Goal: Task Accomplishment & Management: Manage account settings

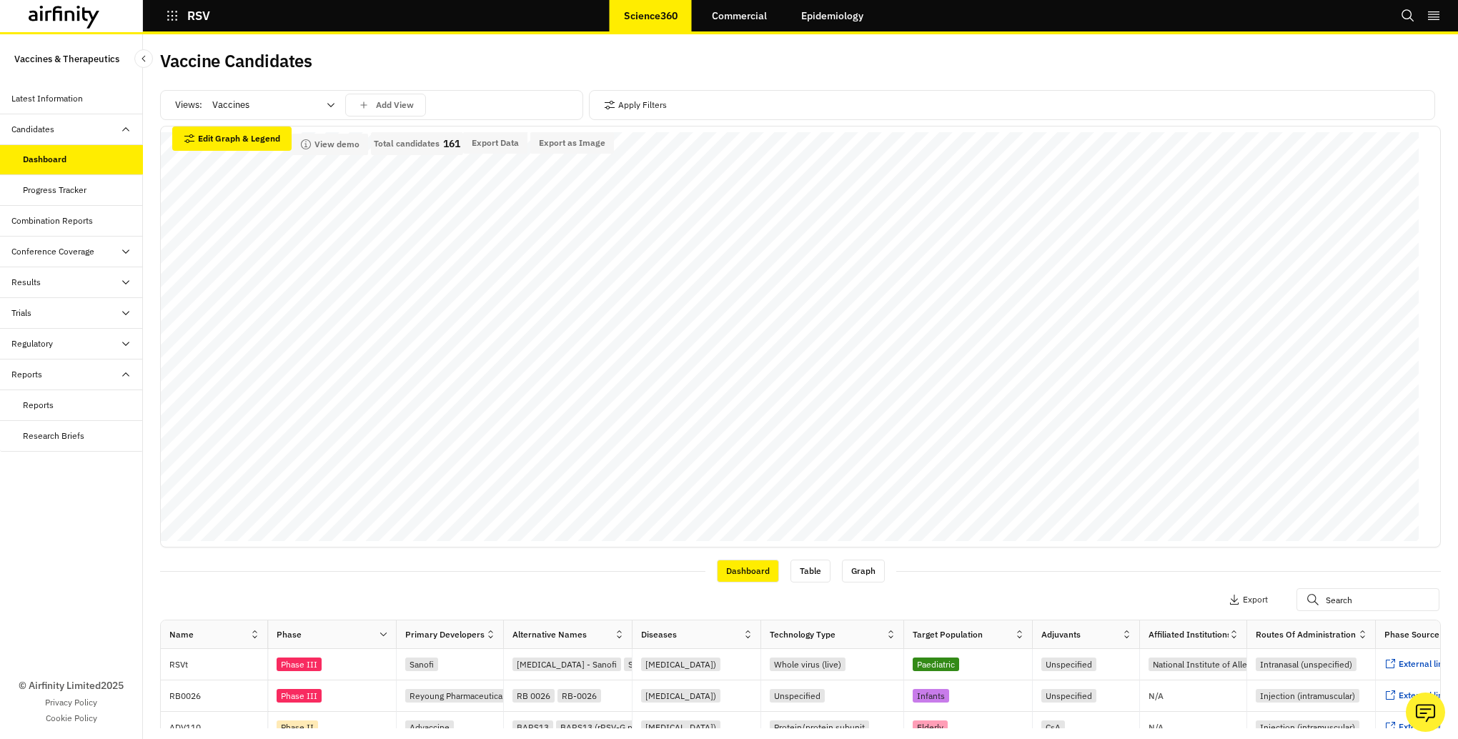
scroll to position [4, 0]
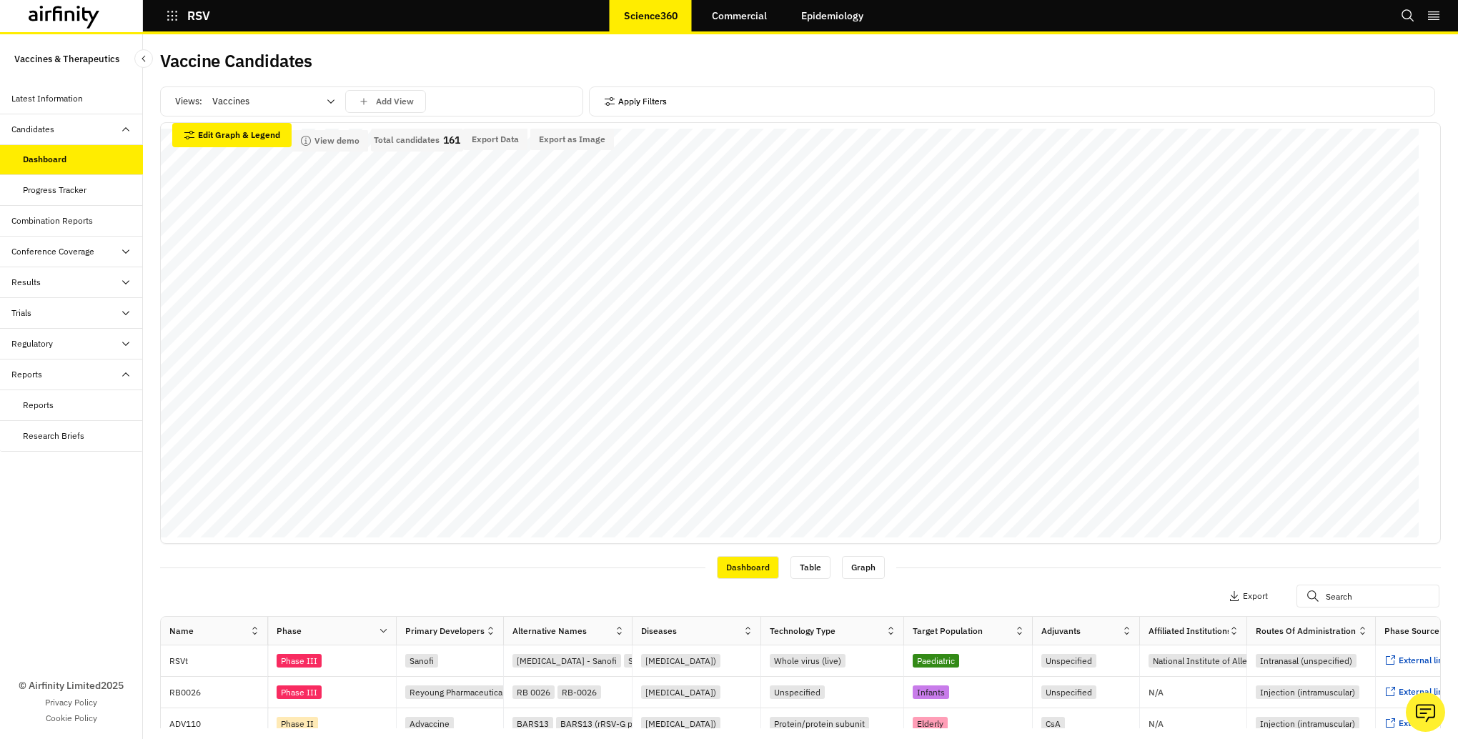
click at [627, 101] on button "Apply Filters" at bounding box center [635, 101] width 63 height 23
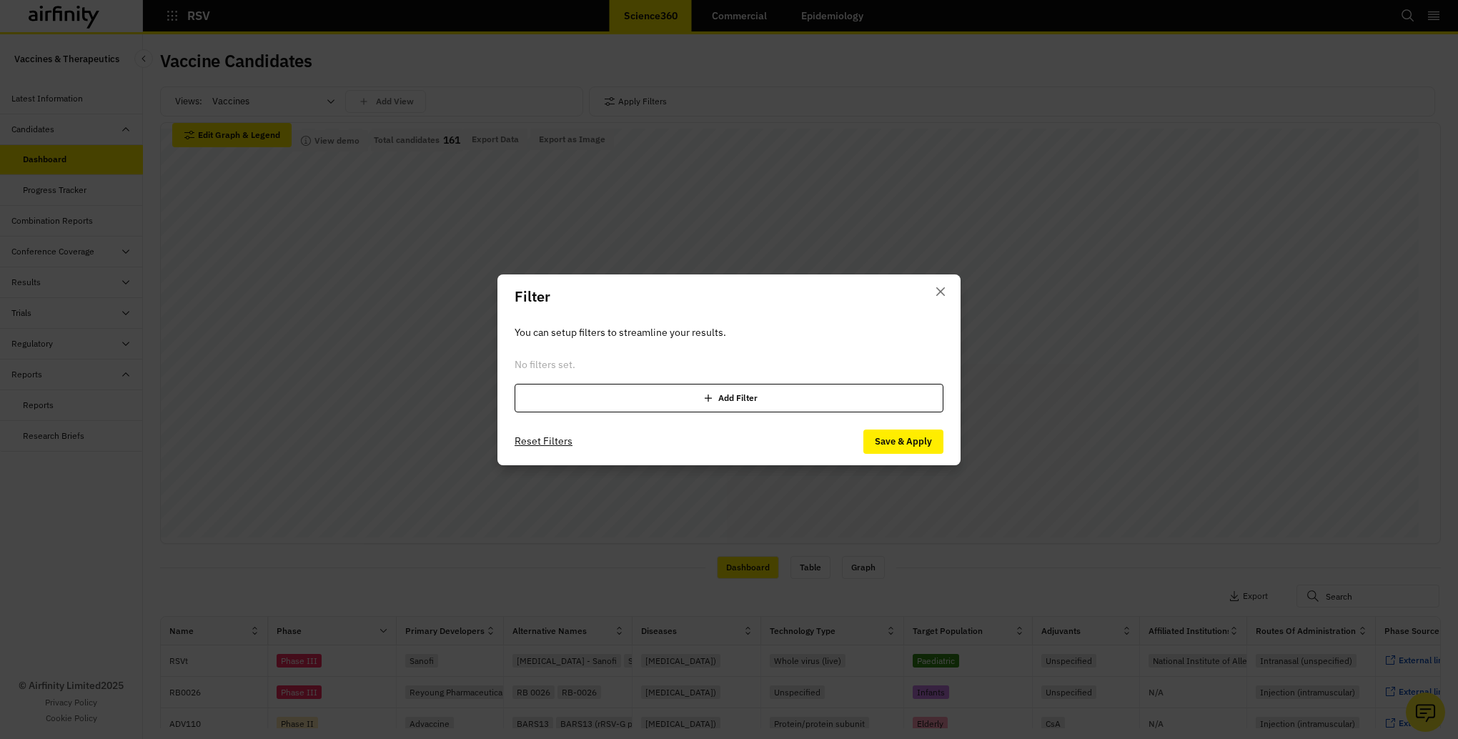
click at [738, 406] on div "Add Filter" at bounding box center [729, 398] width 429 height 29
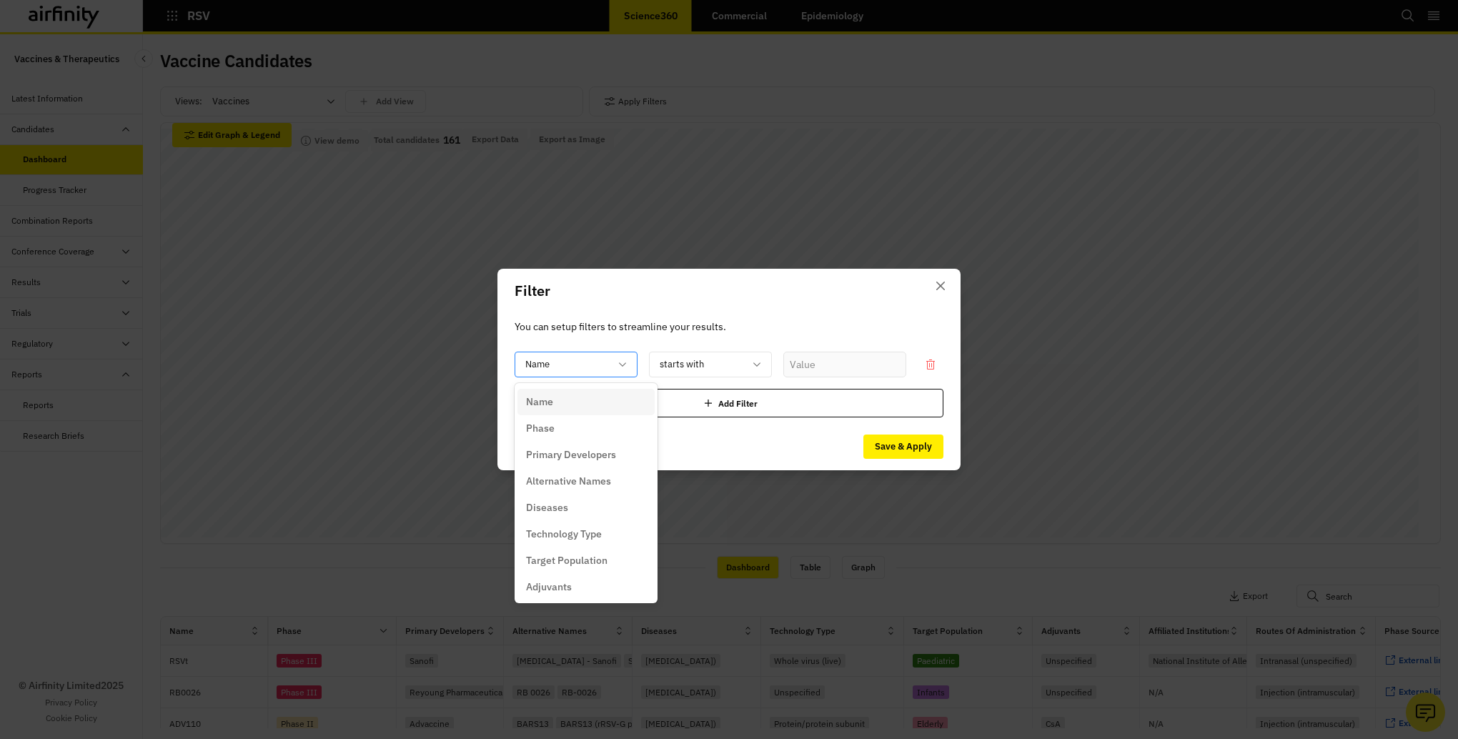
click at [622, 365] on icon at bounding box center [622, 364] width 11 height 11
click at [565, 587] on p "Phase Source" at bounding box center [557, 584] width 62 height 15
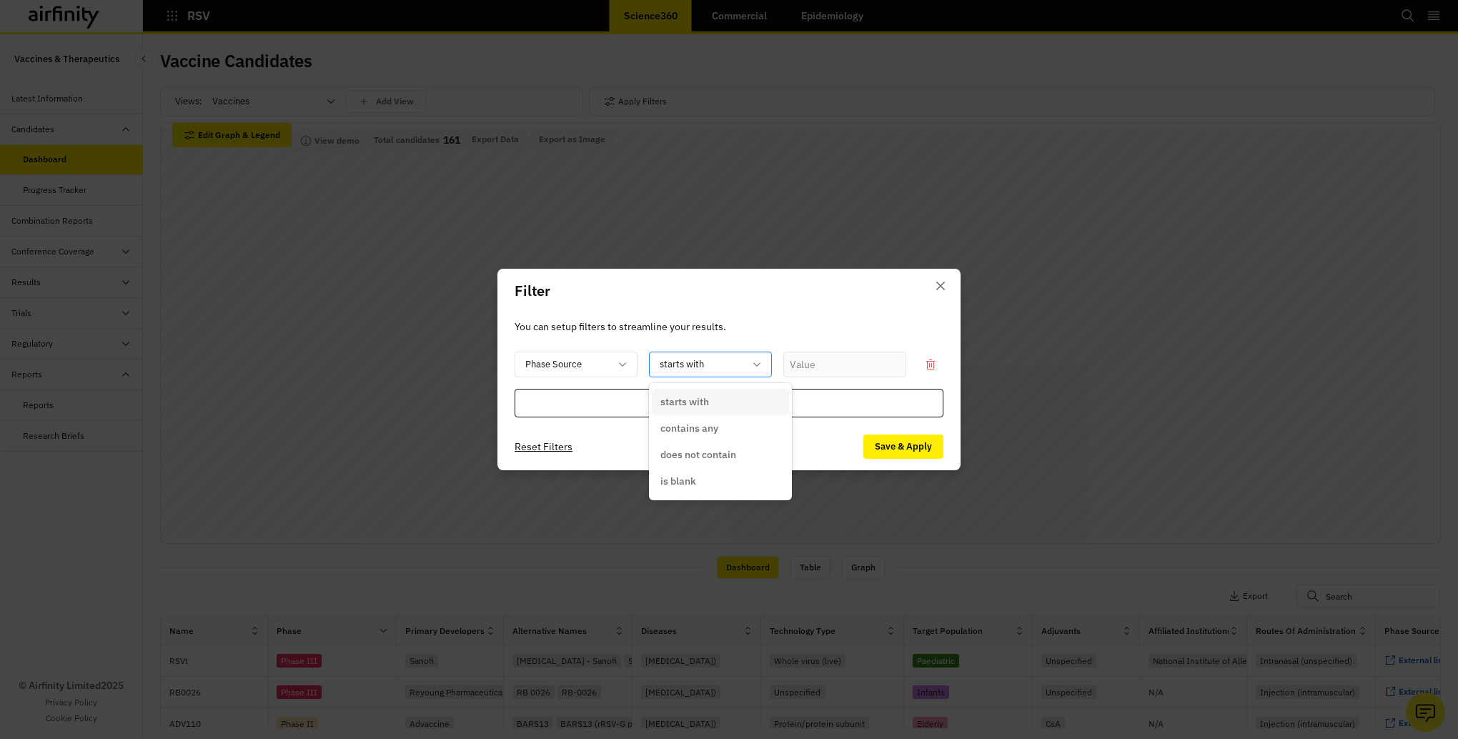
click at [761, 364] on icon at bounding box center [756, 364] width 11 height 11
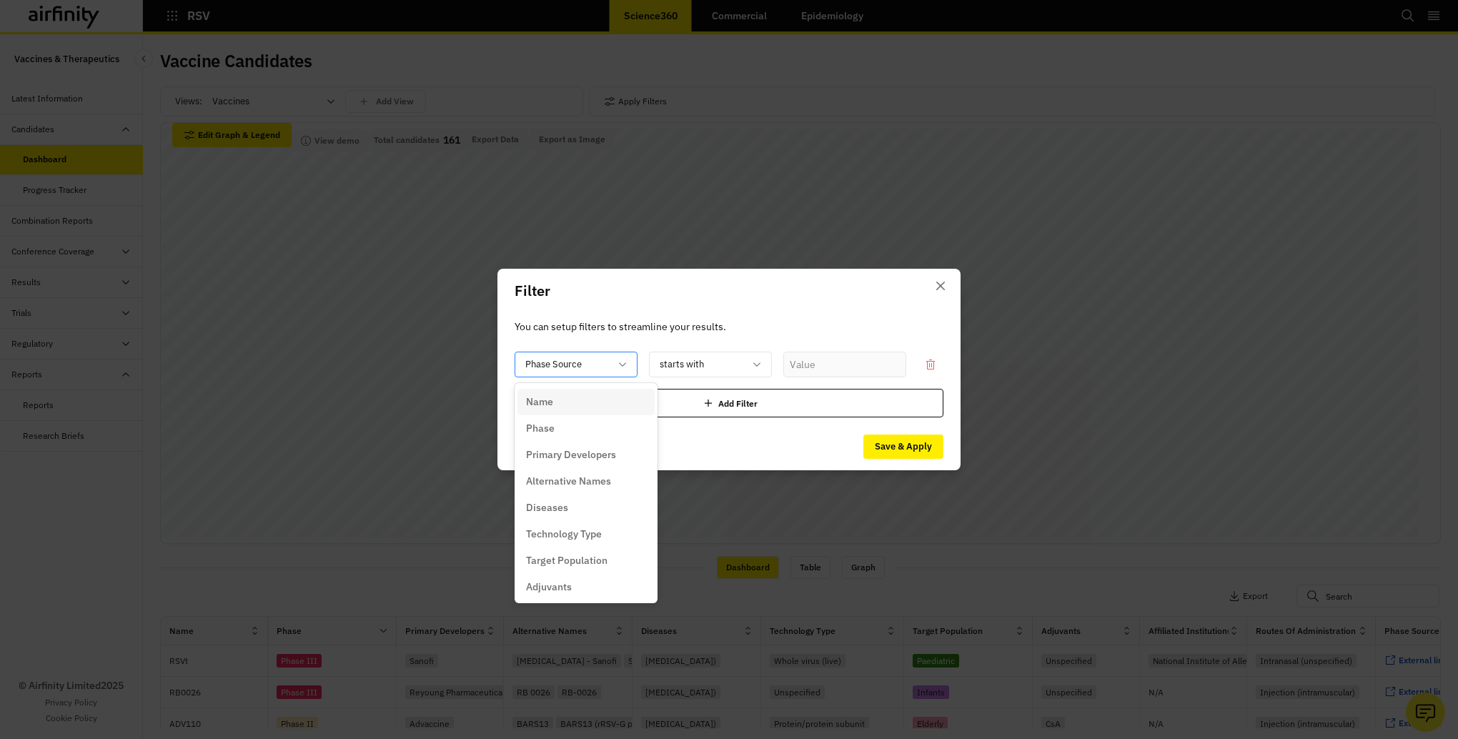
click at [623, 370] on div "Phase Source" at bounding box center [576, 365] width 123 height 26
click at [569, 436] on div "Phase" at bounding box center [586, 428] width 120 height 15
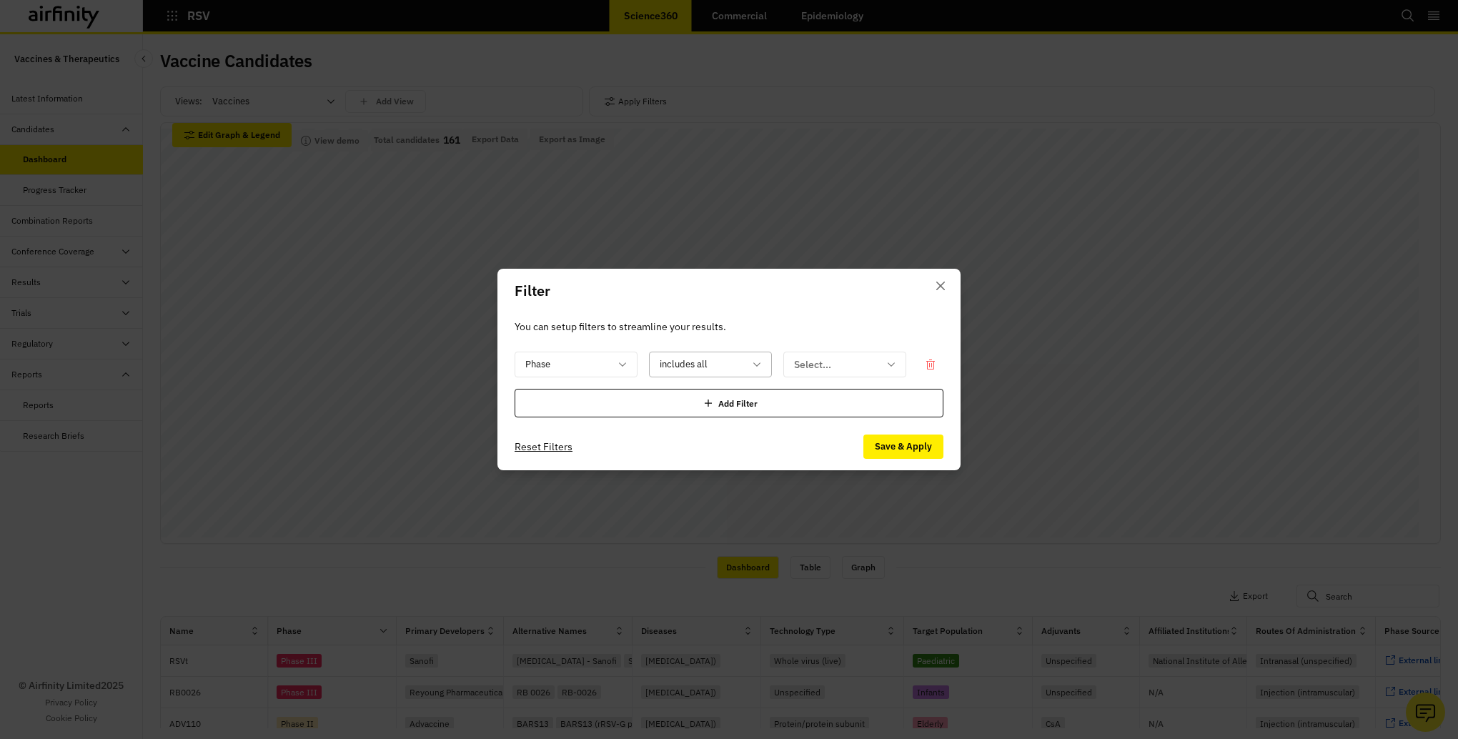
click at [733, 365] on div at bounding box center [702, 365] width 84 height 18
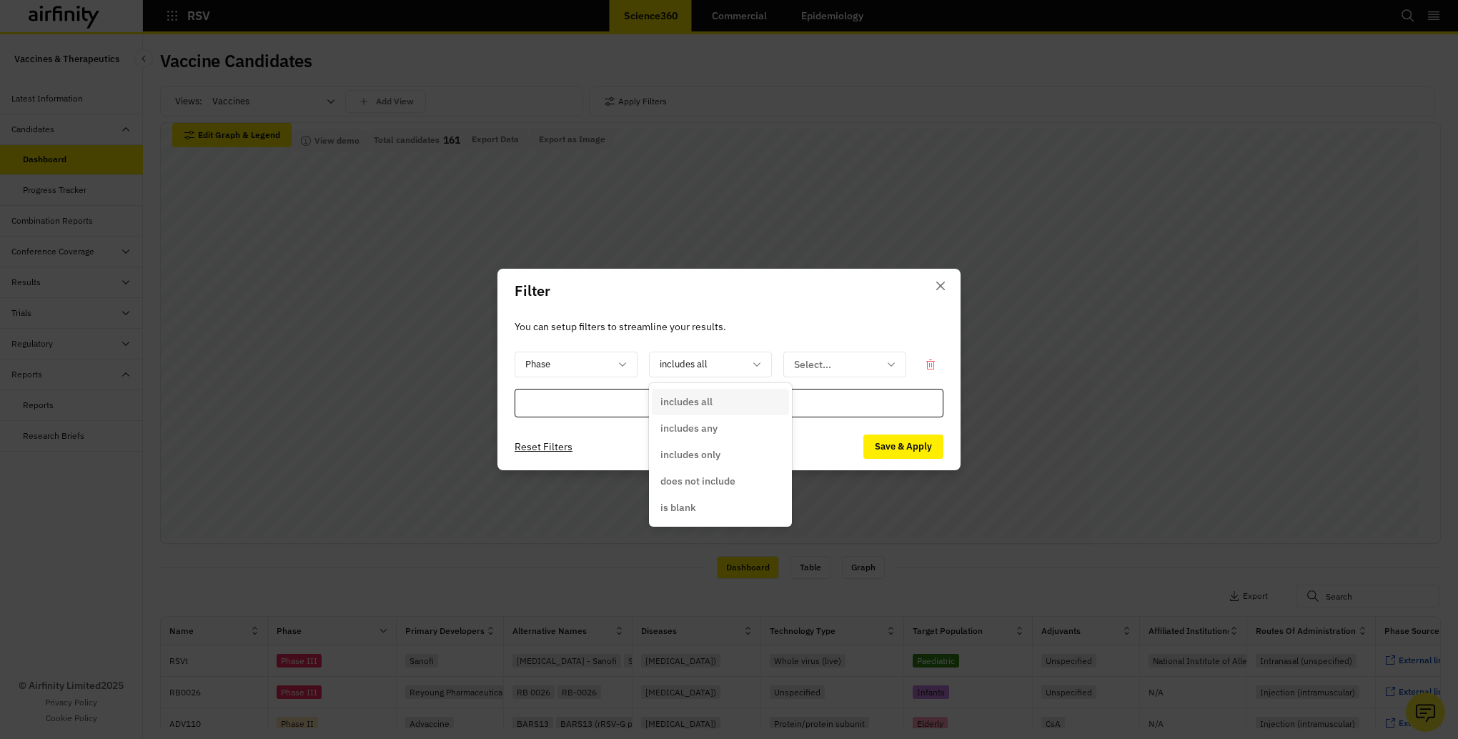
click at [713, 399] on div "includes all" at bounding box center [720, 402] width 120 height 15
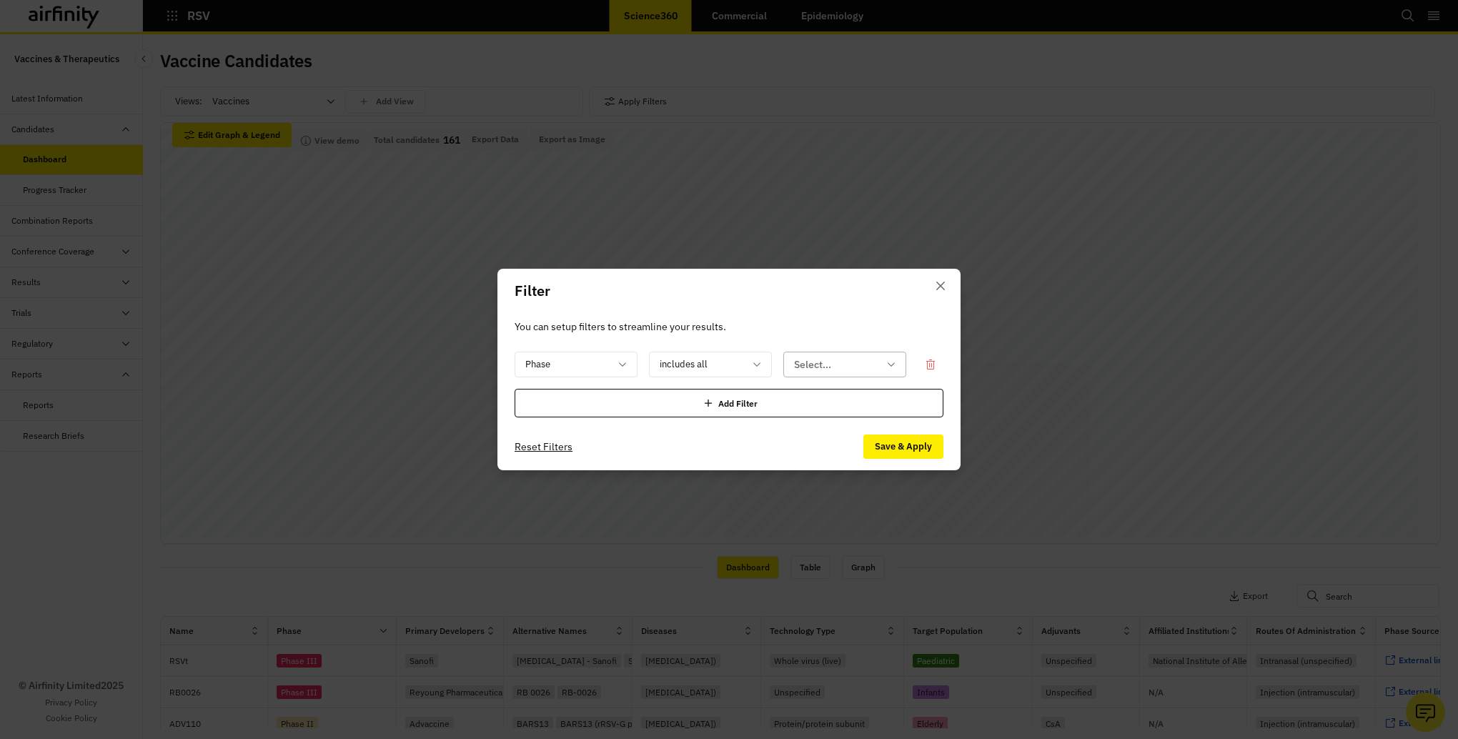
click at [821, 362] on div at bounding box center [836, 365] width 84 height 18
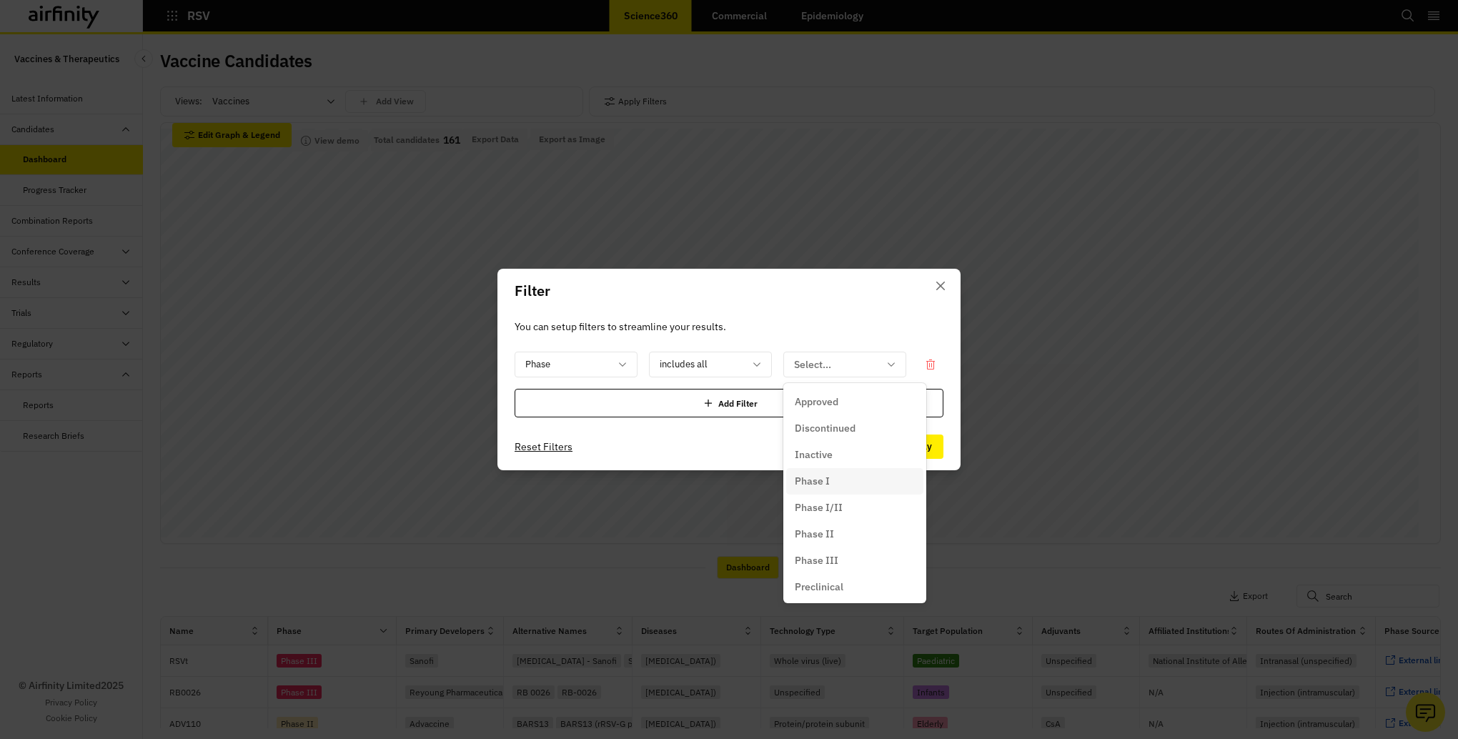
click at [806, 477] on p "Phase I" at bounding box center [812, 481] width 35 height 15
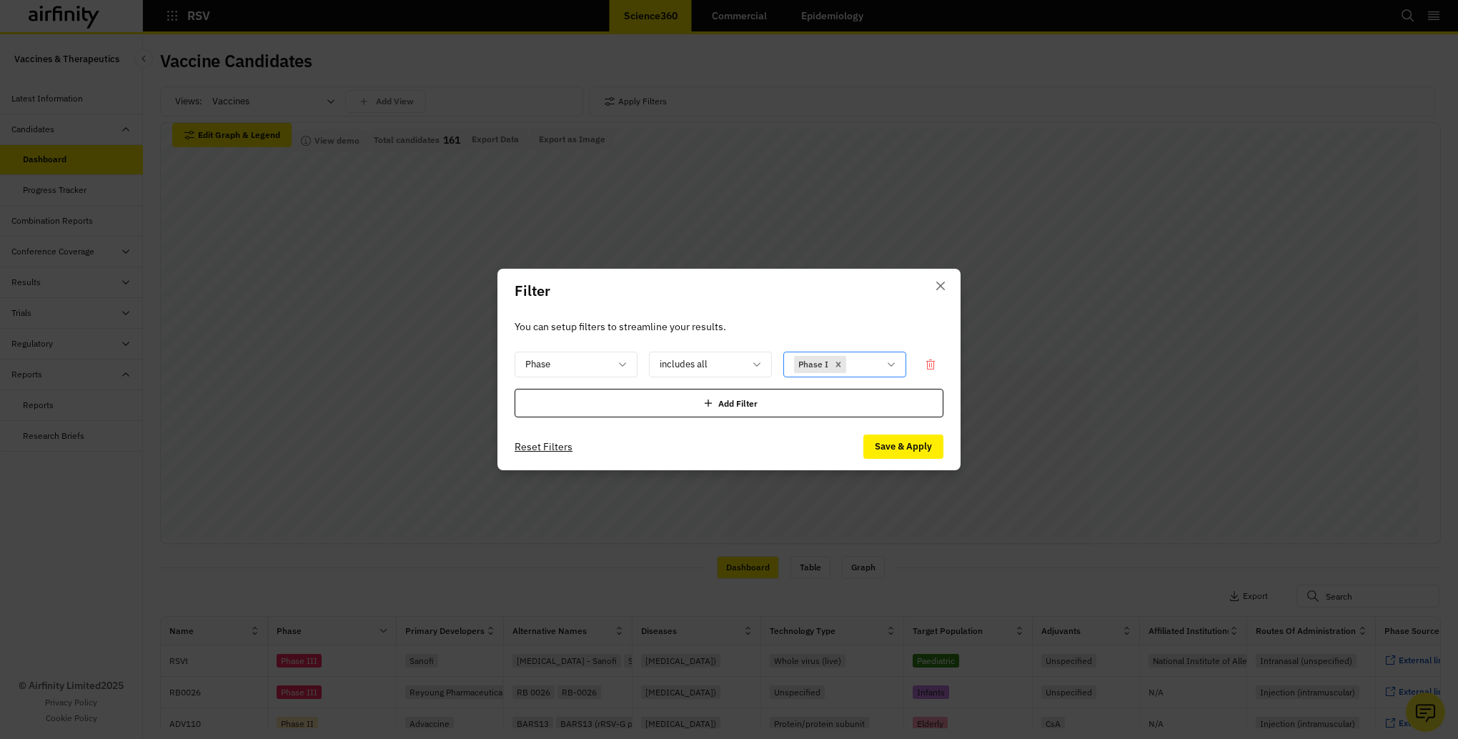
click at [883, 367] on div "Phase I" at bounding box center [834, 365] width 101 height 24
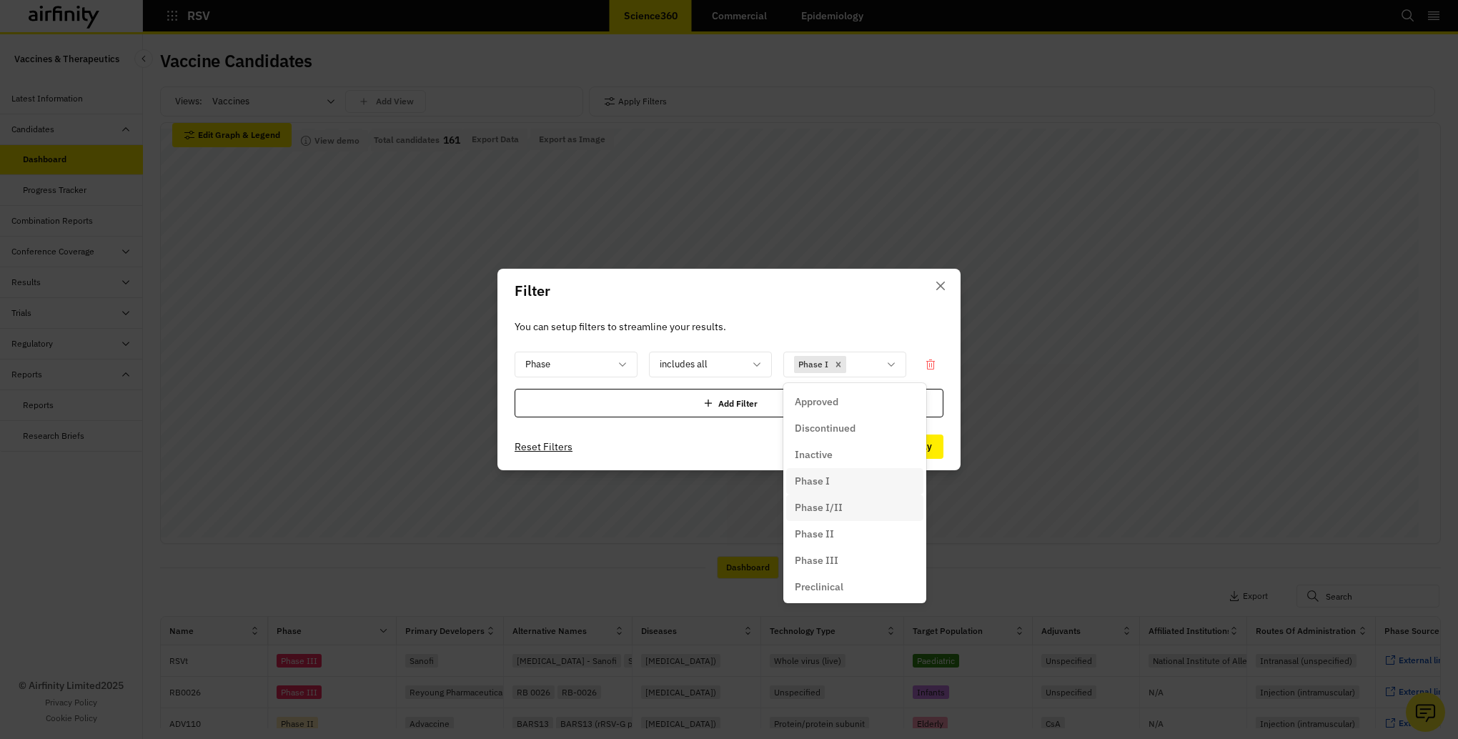
click at [833, 510] on p "Phase I/II" at bounding box center [819, 507] width 48 height 15
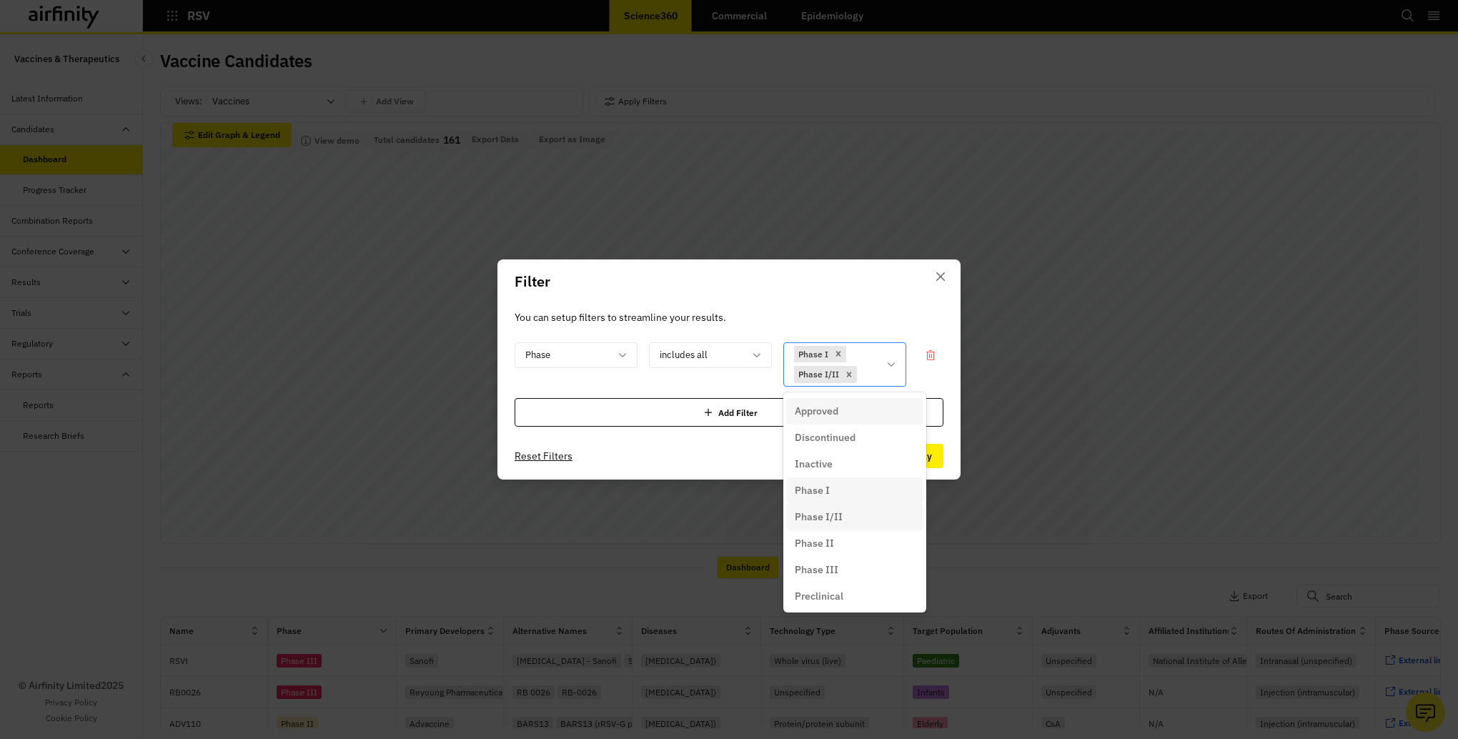
click at [891, 369] on icon at bounding box center [891, 364] width 11 height 11
click at [835, 564] on p "Phase III" at bounding box center [817, 570] width 44 height 15
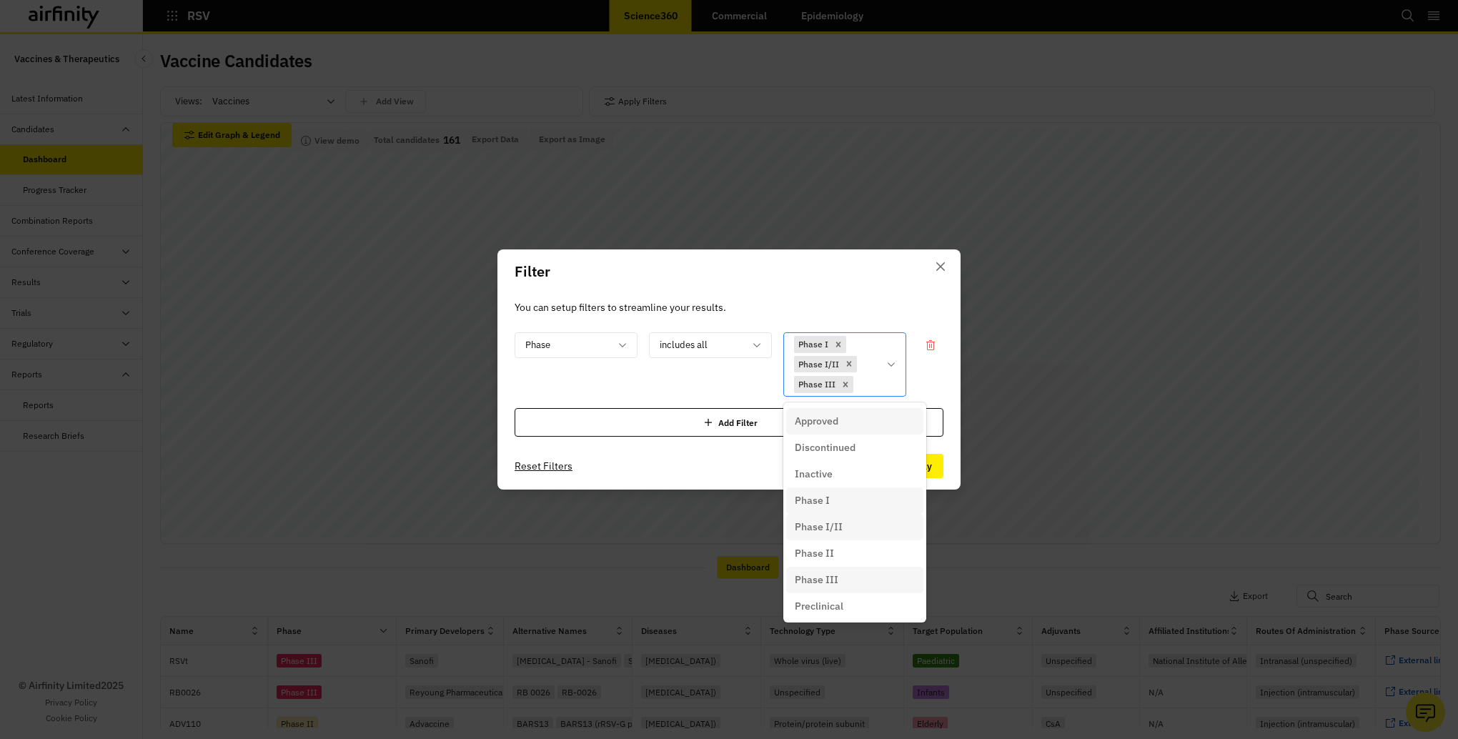
click at [888, 359] on icon at bounding box center [891, 364] width 11 height 11
click at [858, 607] on div "Preclinical" at bounding box center [855, 606] width 120 height 15
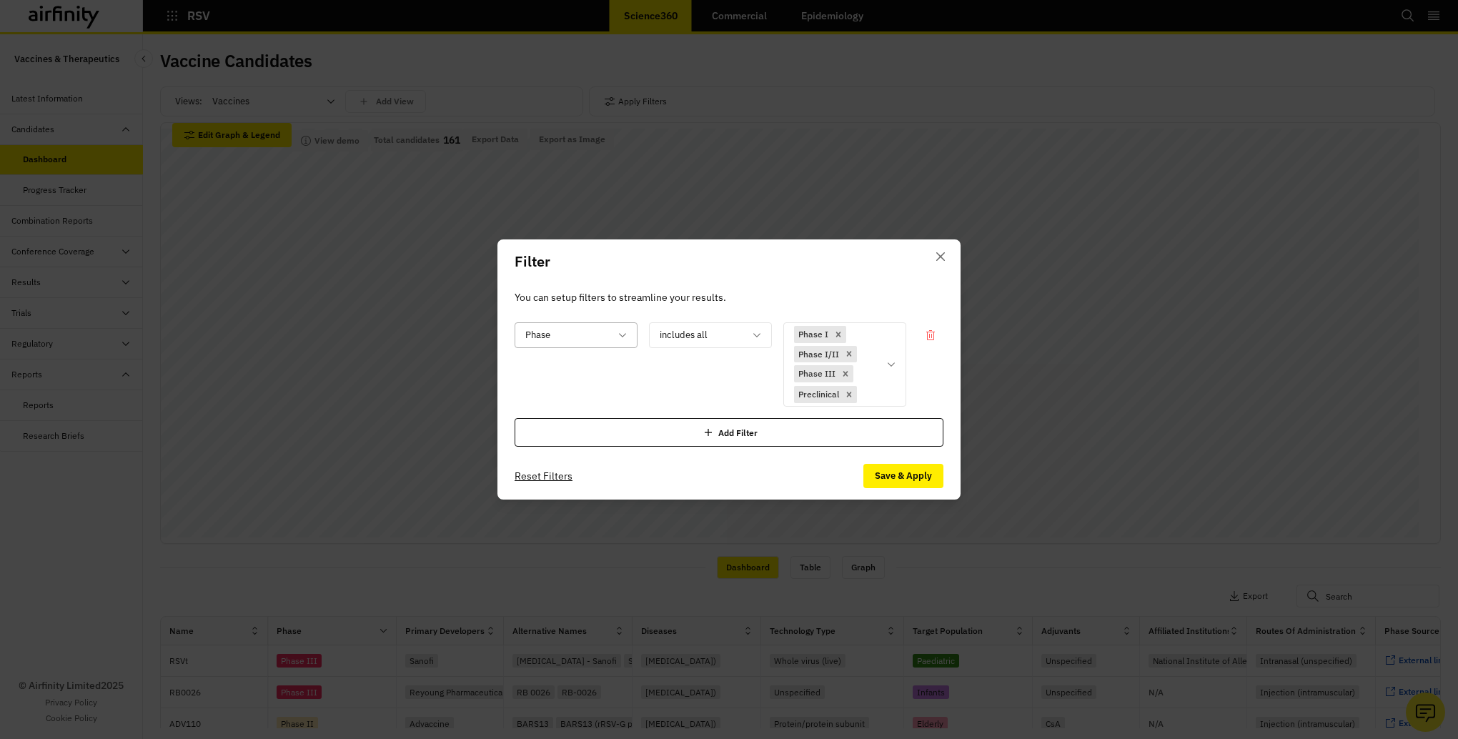
click at [606, 331] on div at bounding box center [567, 335] width 84 height 18
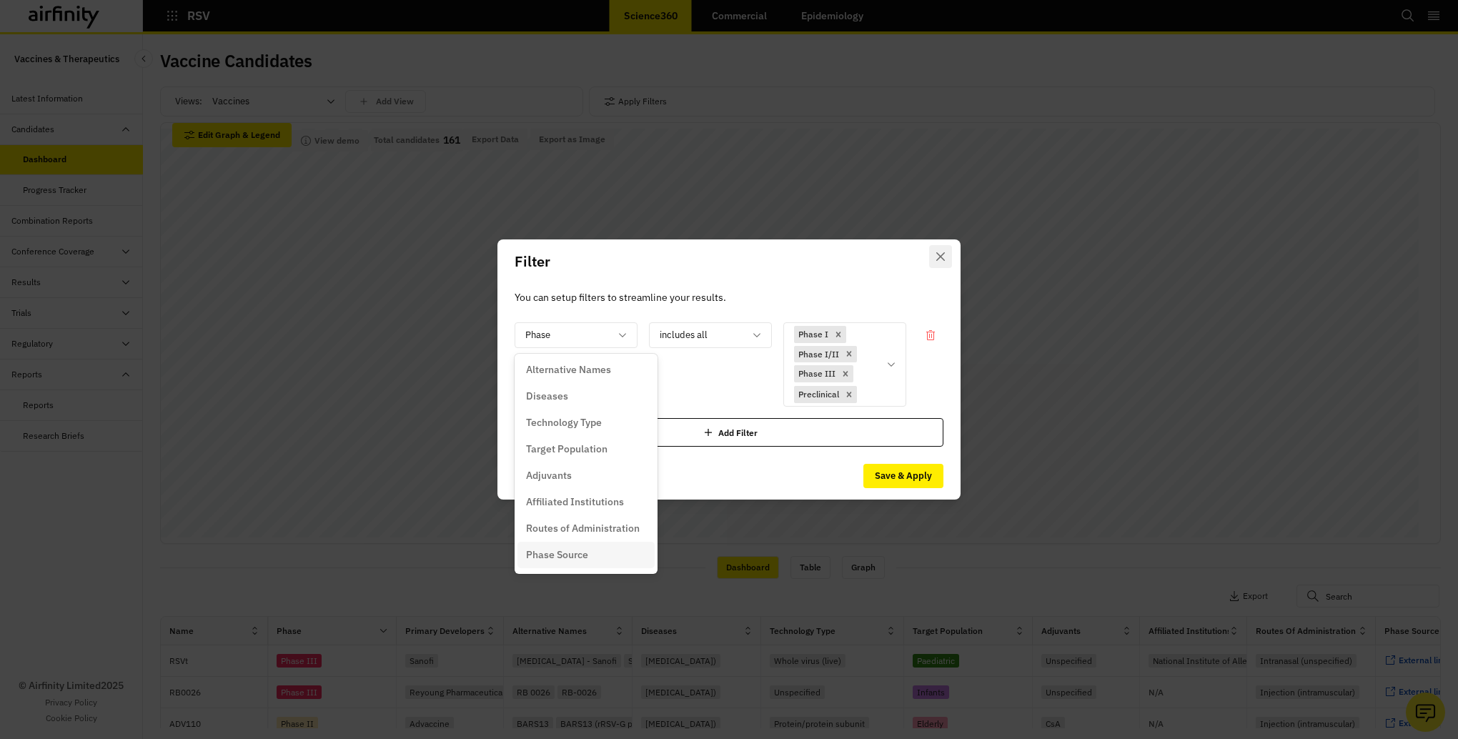
click at [941, 257] on icon "Close" at bounding box center [940, 256] width 9 height 9
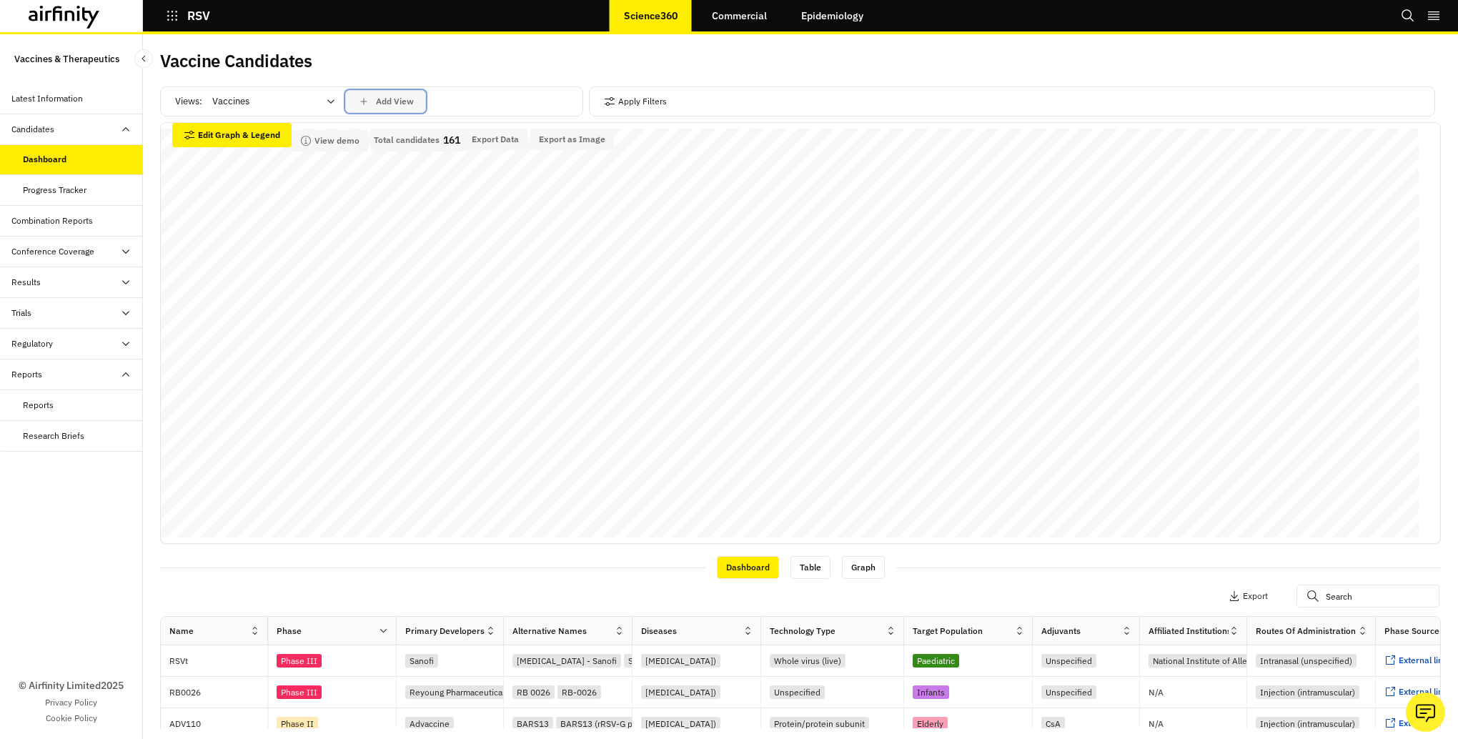
click at [379, 101] on p "Add View" at bounding box center [395, 101] width 38 height 10
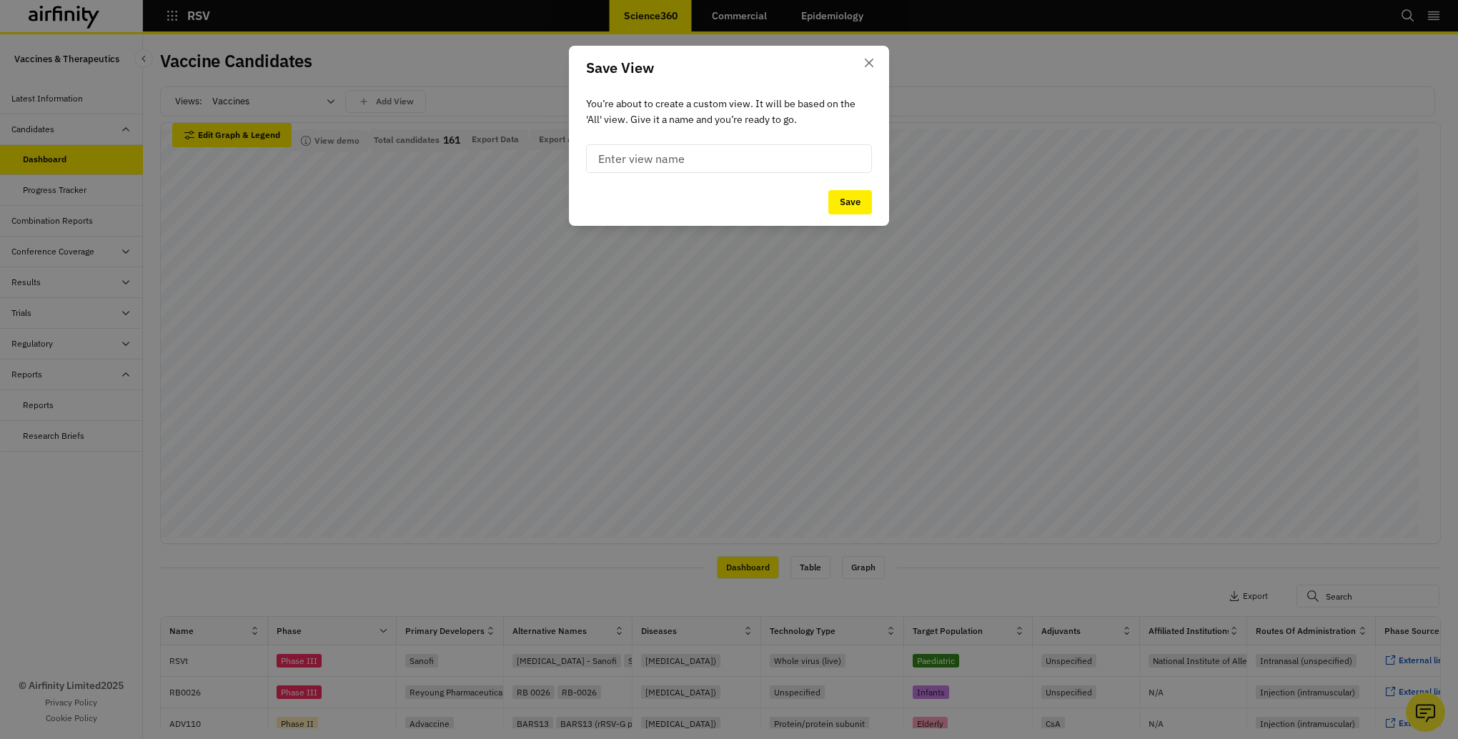
click at [623, 162] on input at bounding box center [729, 158] width 286 height 29
type input "test"
click at [838, 203] on button "Save" at bounding box center [850, 202] width 44 height 24
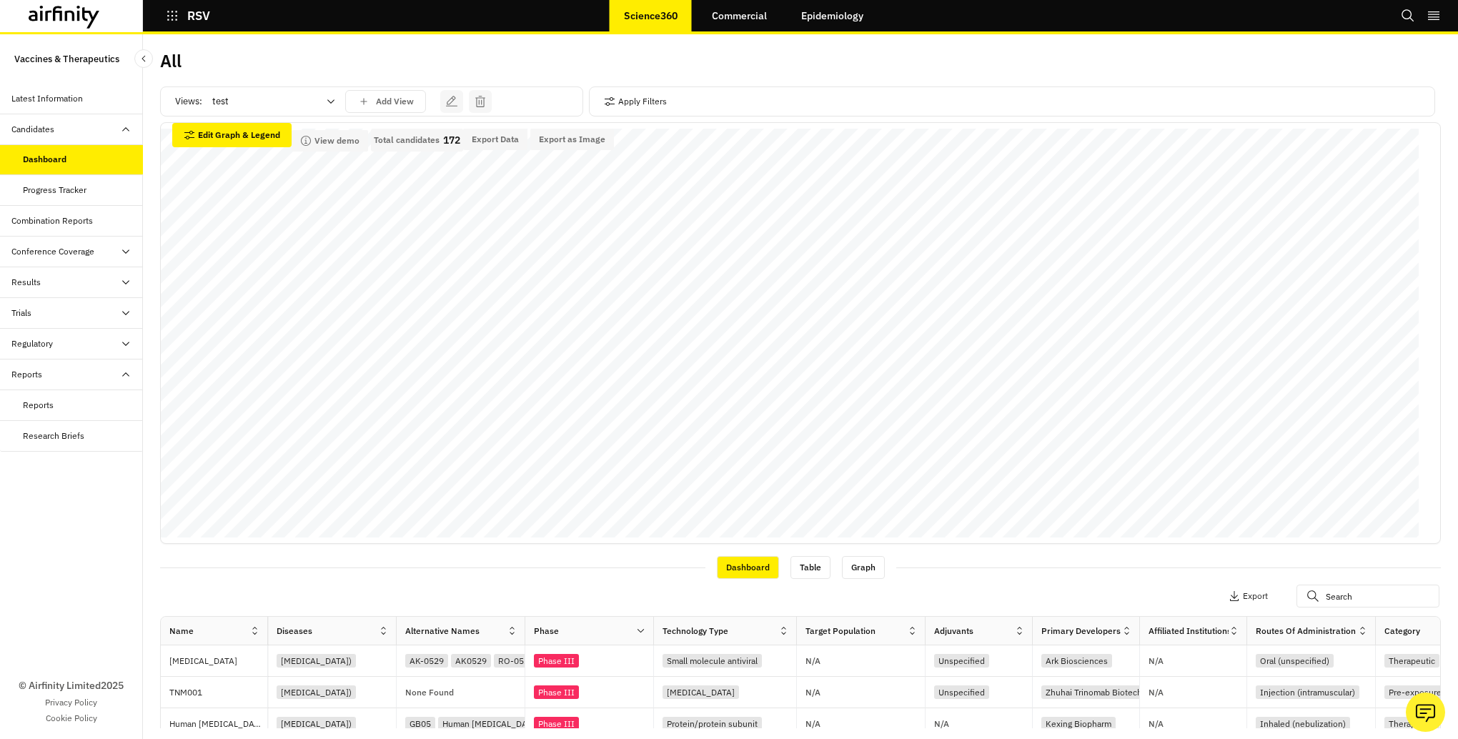
click at [331, 98] on icon at bounding box center [330, 101] width 11 height 11
click at [287, 193] on p "Combination vaccines" at bounding box center [260, 194] width 93 height 14
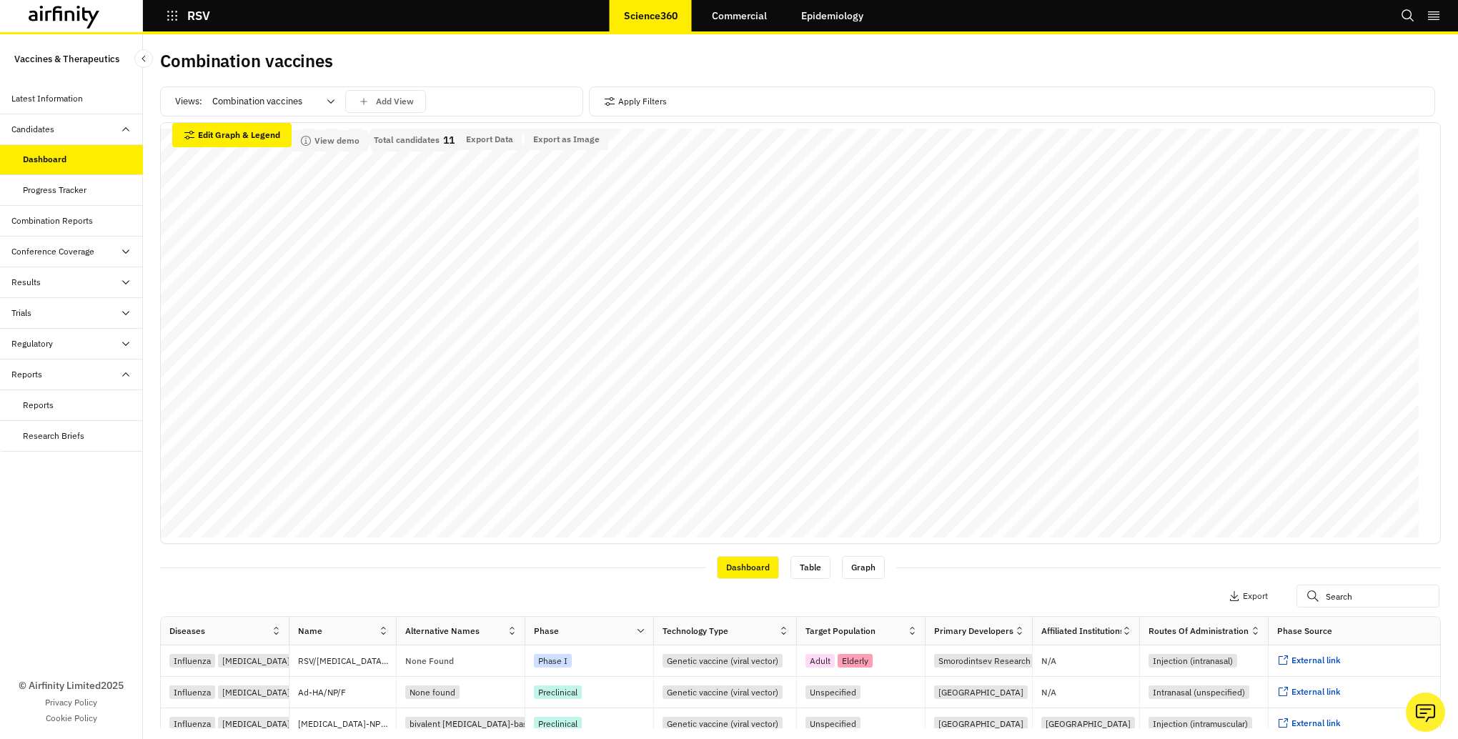
click at [325, 101] on div "Combination vaccines" at bounding box center [263, 101] width 123 height 23
click at [221, 320] on p "test" at bounding box center [222, 320] width 16 height 14
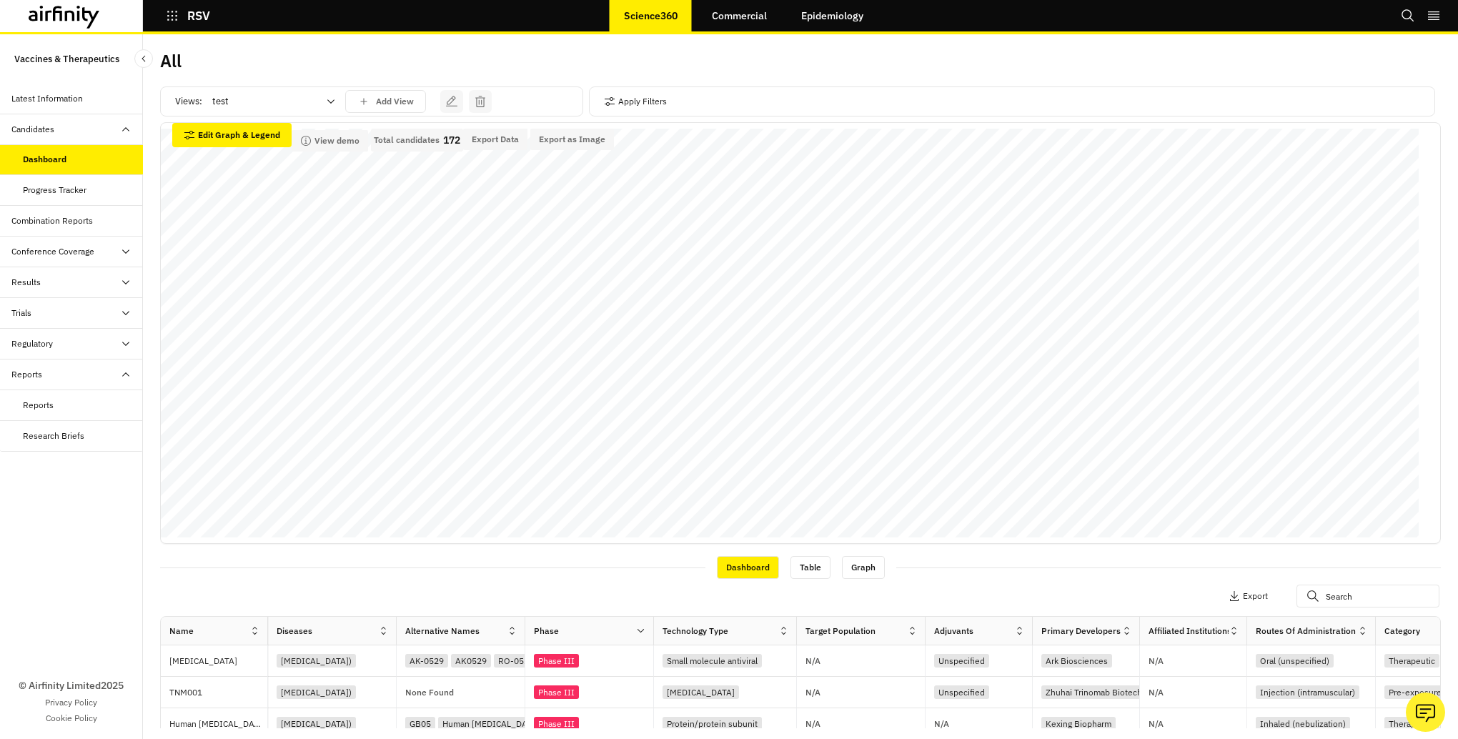
click at [331, 101] on icon at bounding box center [330, 101] width 11 height 11
click at [227, 319] on p "test" at bounding box center [222, 320] width 16 height 14
click at [477, 98] on icon "save changes" at bounding box center [480, 101] width 13 height 13
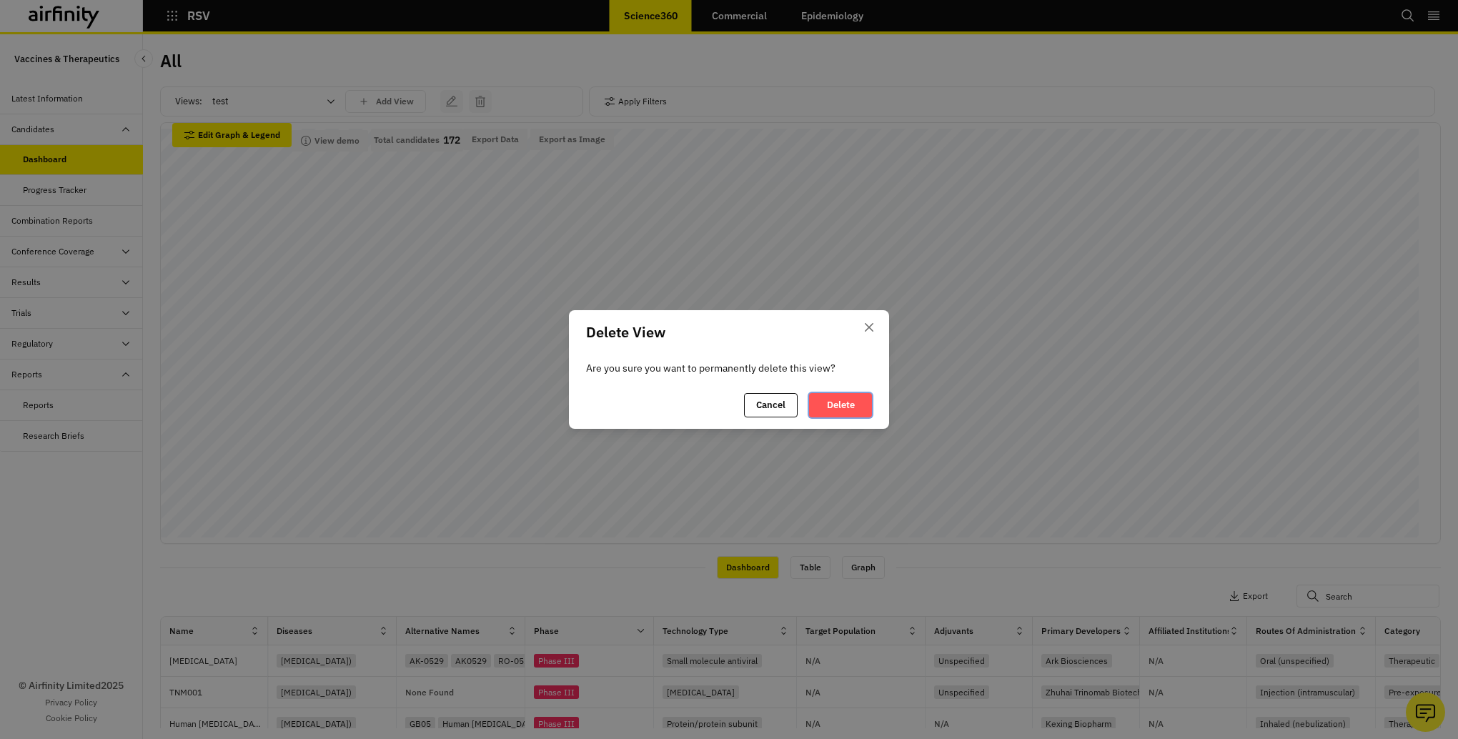
click at [835, 405] on button "Delete" at bounding box center [840, 405] width 63 height 24
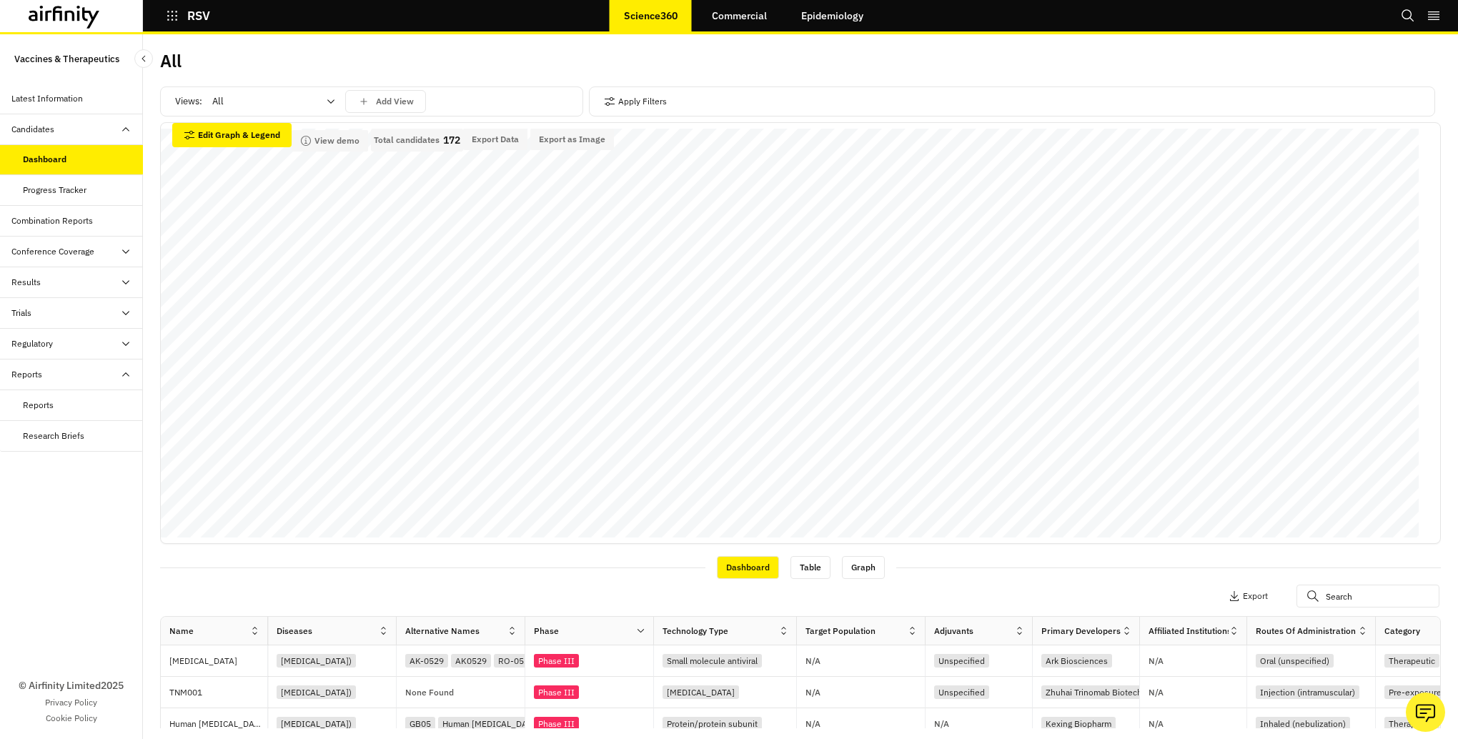
click at [331, 99] on icon at bounding box center [330, 101] width 11 height 11
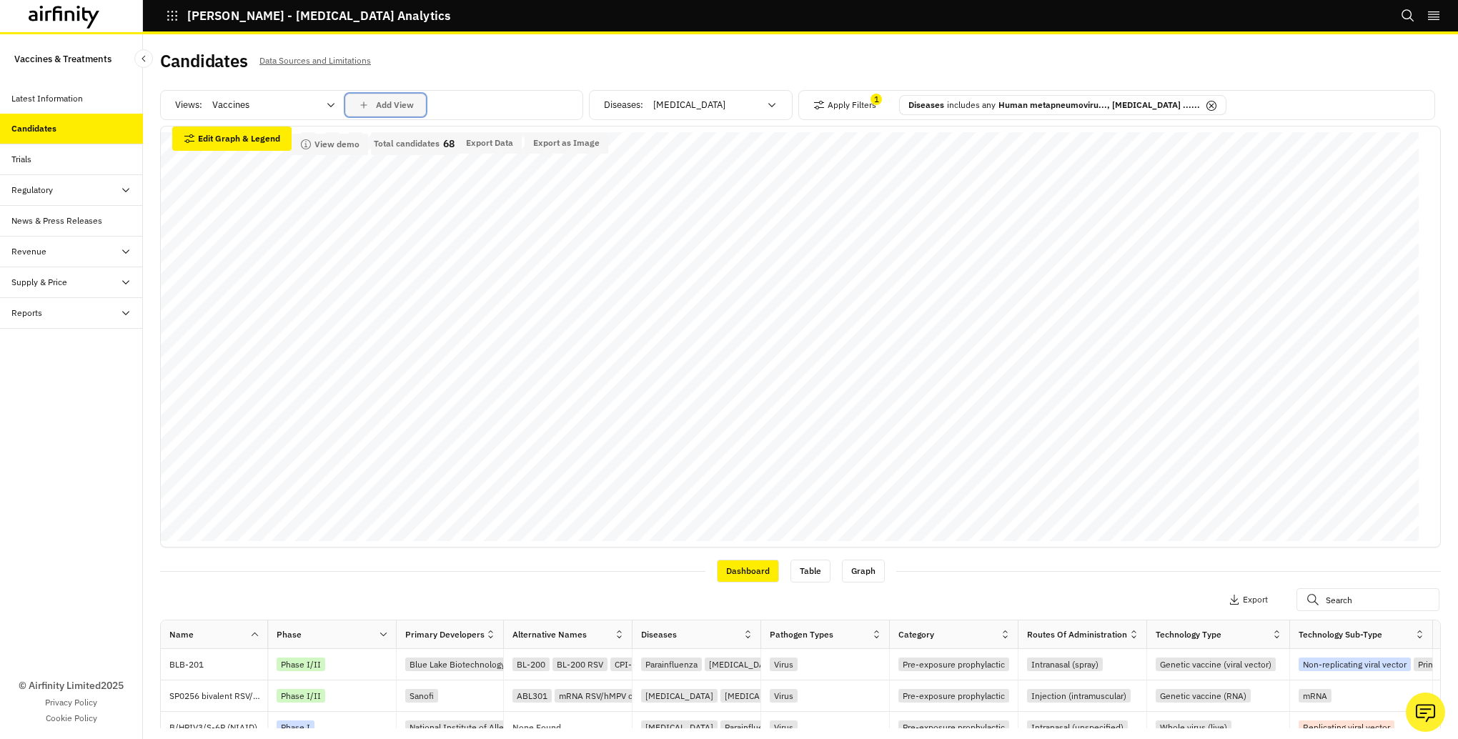
click at [392, 104] on p "Add View" at bounding box center [395, 105] width 38 height 10
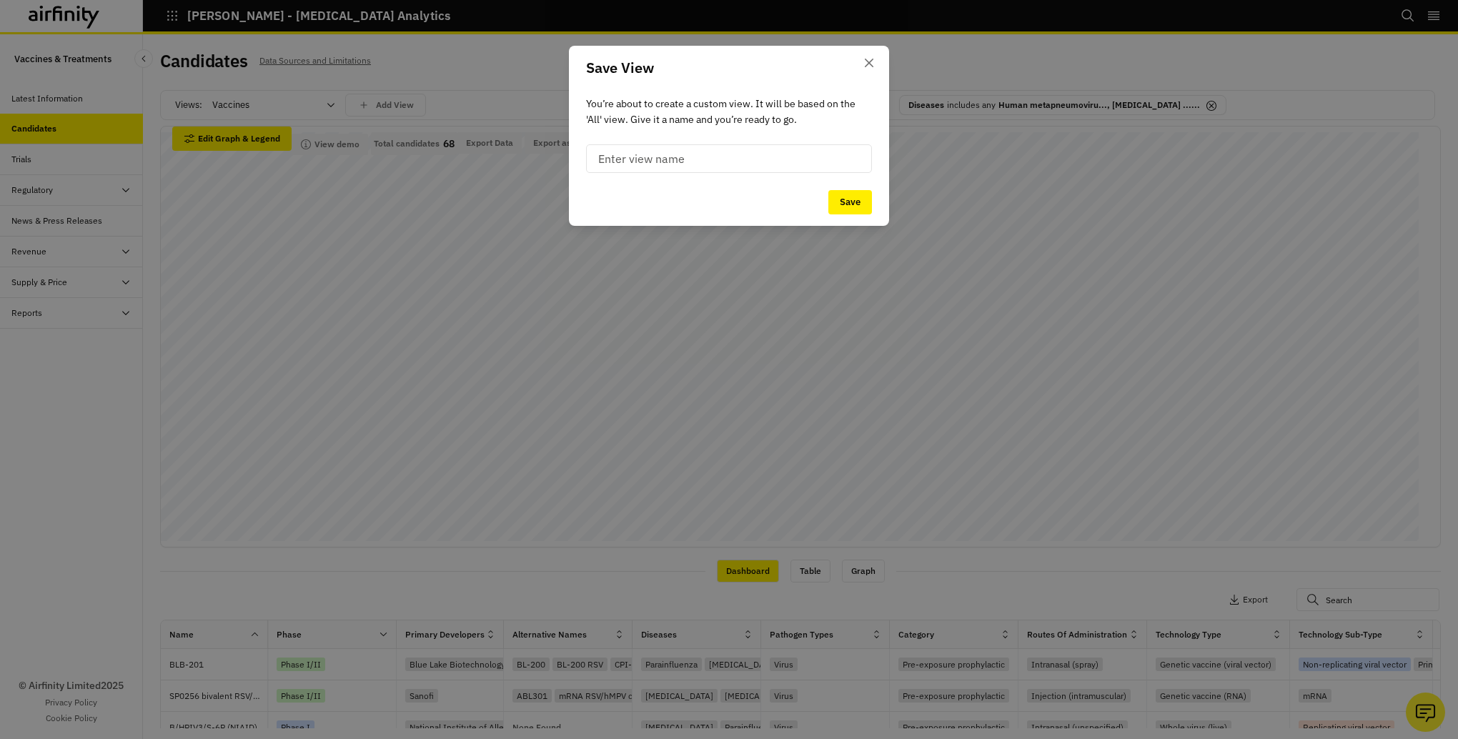
click at [615, 161] on input at bounding box center [729, 158] width 286 height 29
type input "ID vaccine RSV, hMPV, PIV"
click at [853, 202] on button "Save" at bounding box center [850, 202] width 44 height 24
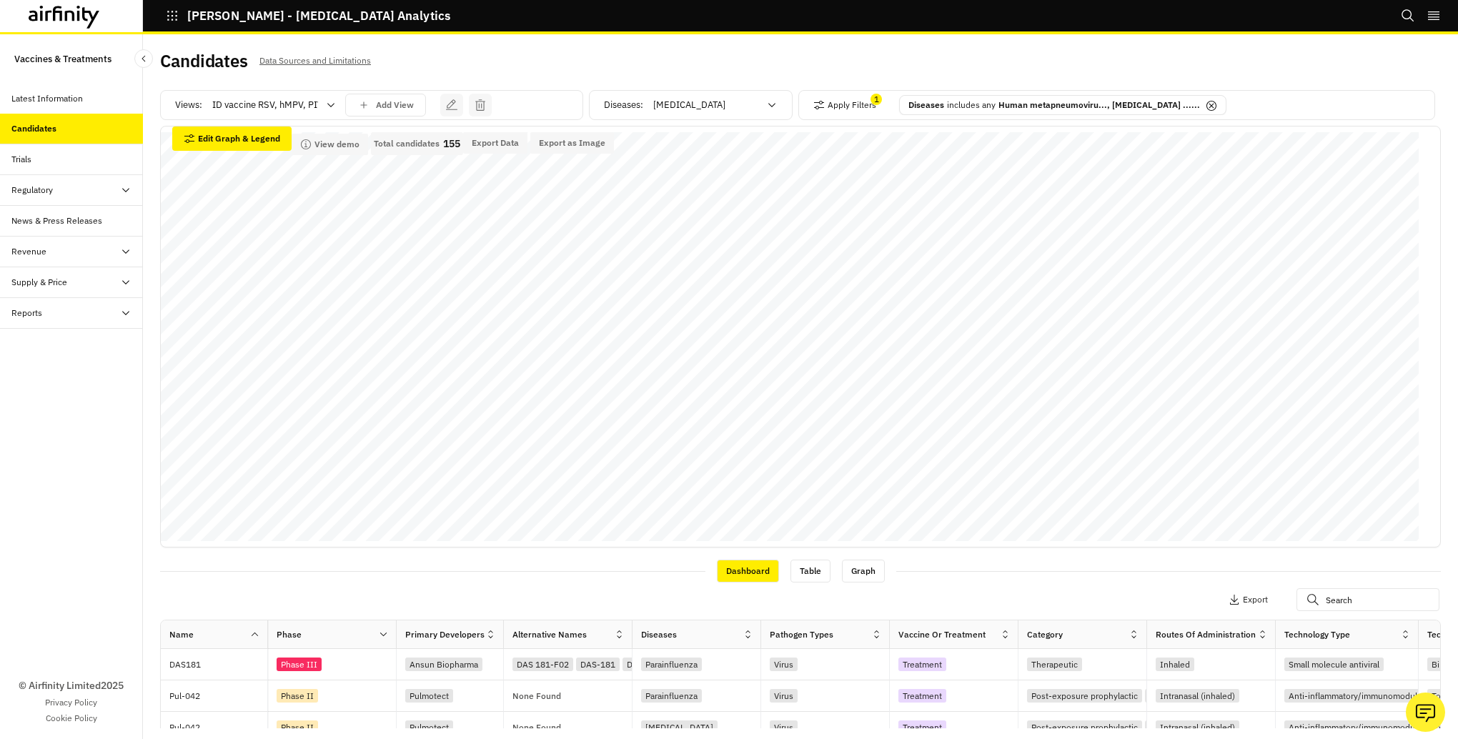
click at [332, 104] on icon at bounding box center [330, 104] width 11 height 11
click at [327, 104] on icon at bounding box center [330, 104] width 11 height 11
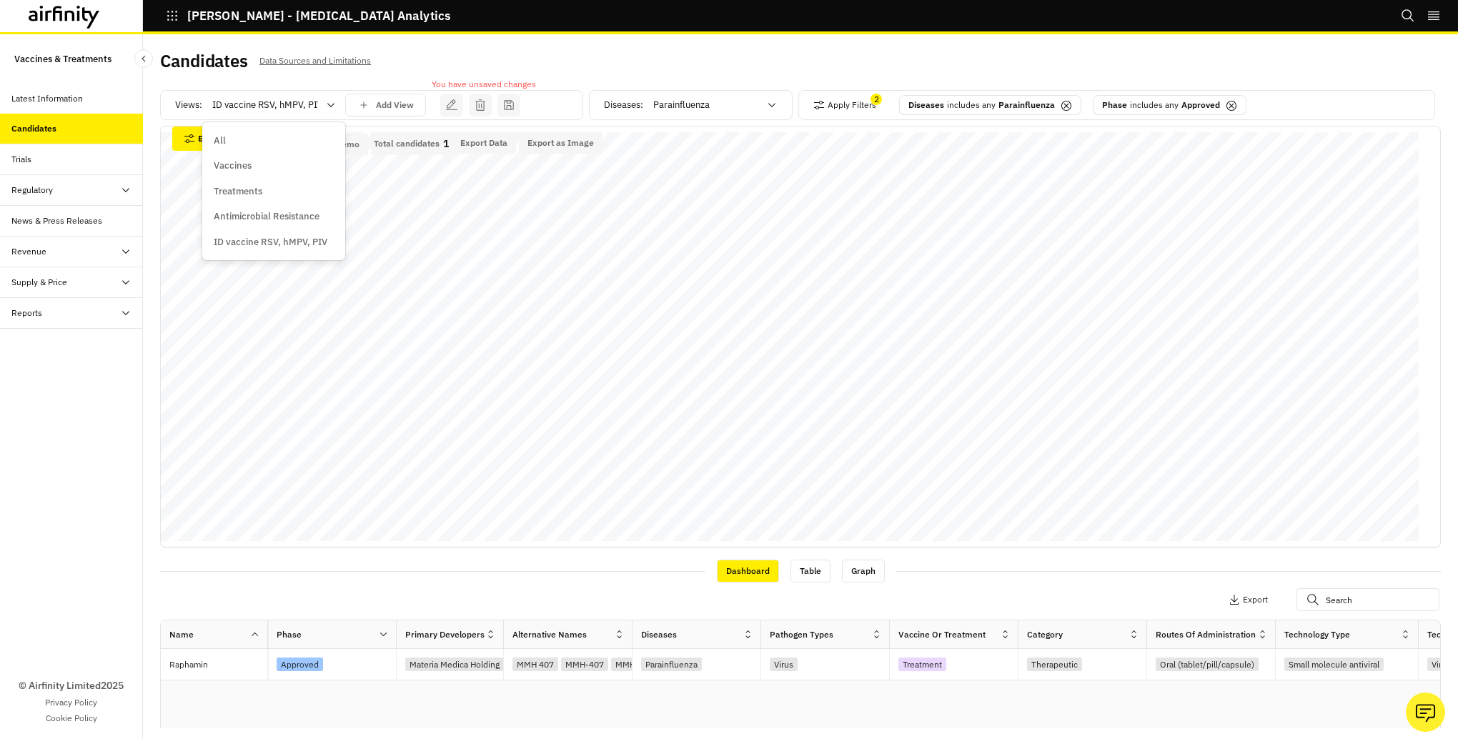
click at [328, 107] on icon at bounding box center [330, 104] width 11 height 11
click at [284, 240] on p "ID vaccine RSV, hMPV, PIV" at bounding box center [271, 242] width 114 height 14
click at [818, 106] on button "Apply Filters" at bounding box center [844, 105] width 63 height 23
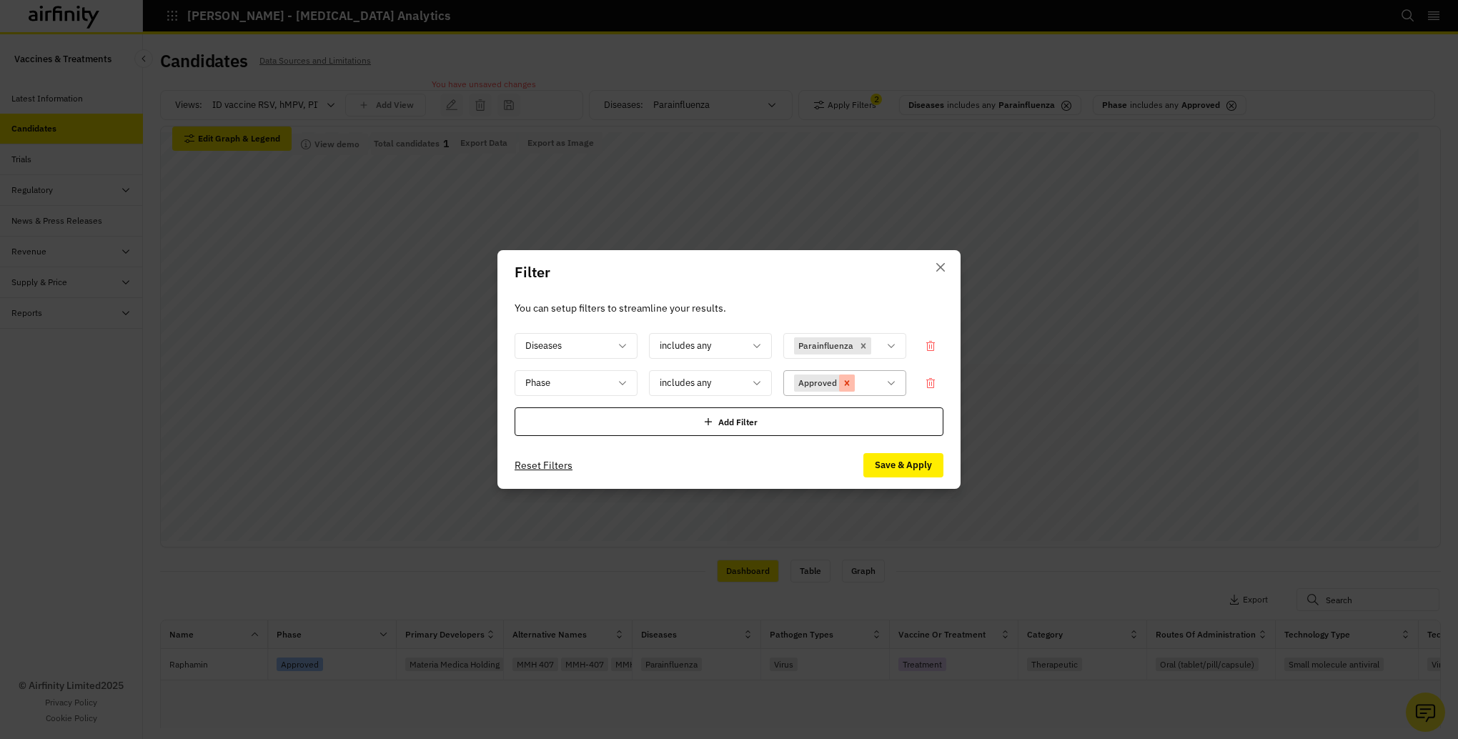
click at [850, 385] on icon "Remove [object Object]" at bounding box center [847, 383] width 10 height 10
click at [867, 350] on div "Remove [object Object]" at bounding box center [864, 345] width 16 height 17
click at [935, 267] on button "Close" at bounding box center [940, 267] width 23 height 23
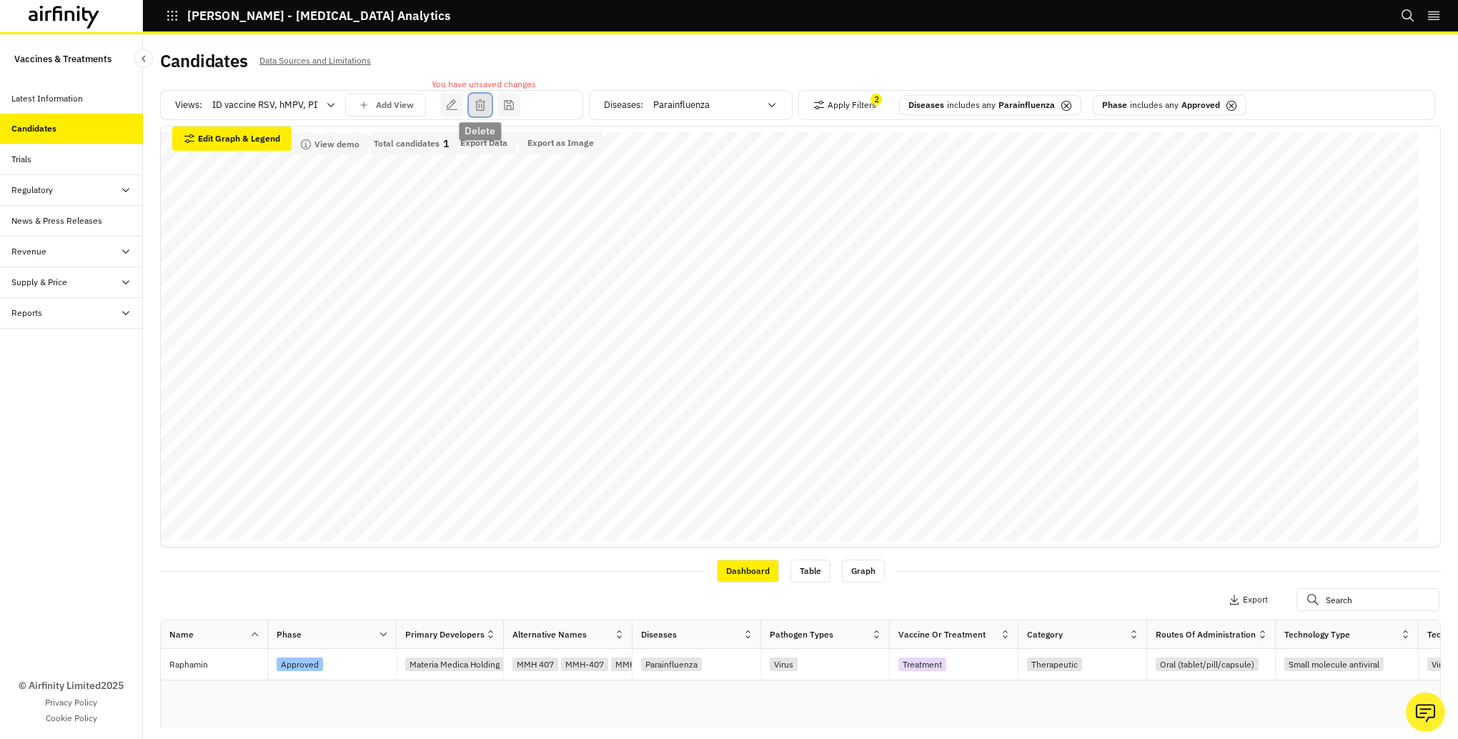
click at [477, 104] on icon "save changes" at bounding box center [480, 105] width 13 height 13
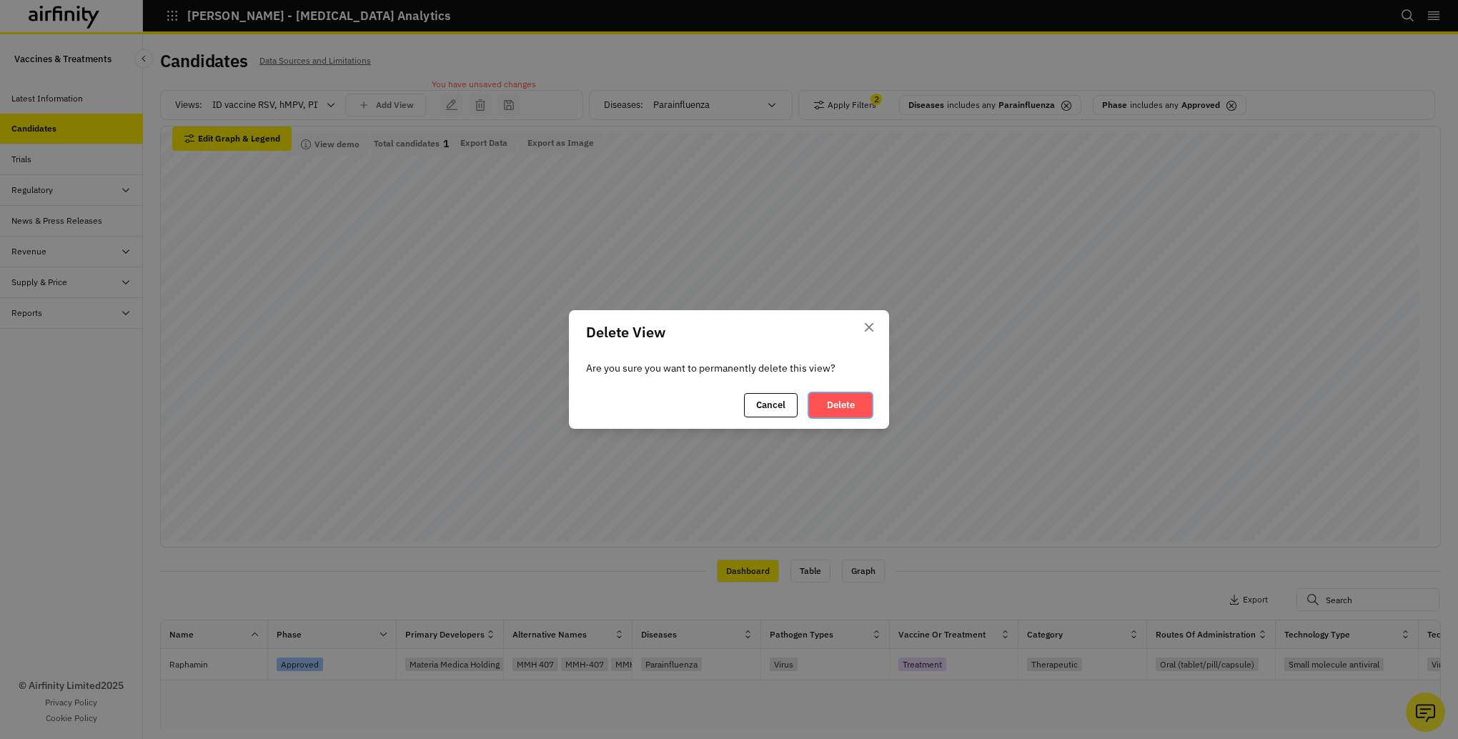
click at [832, 399] on button "Delete" at bounding box center [840, 405] width 63 height 24
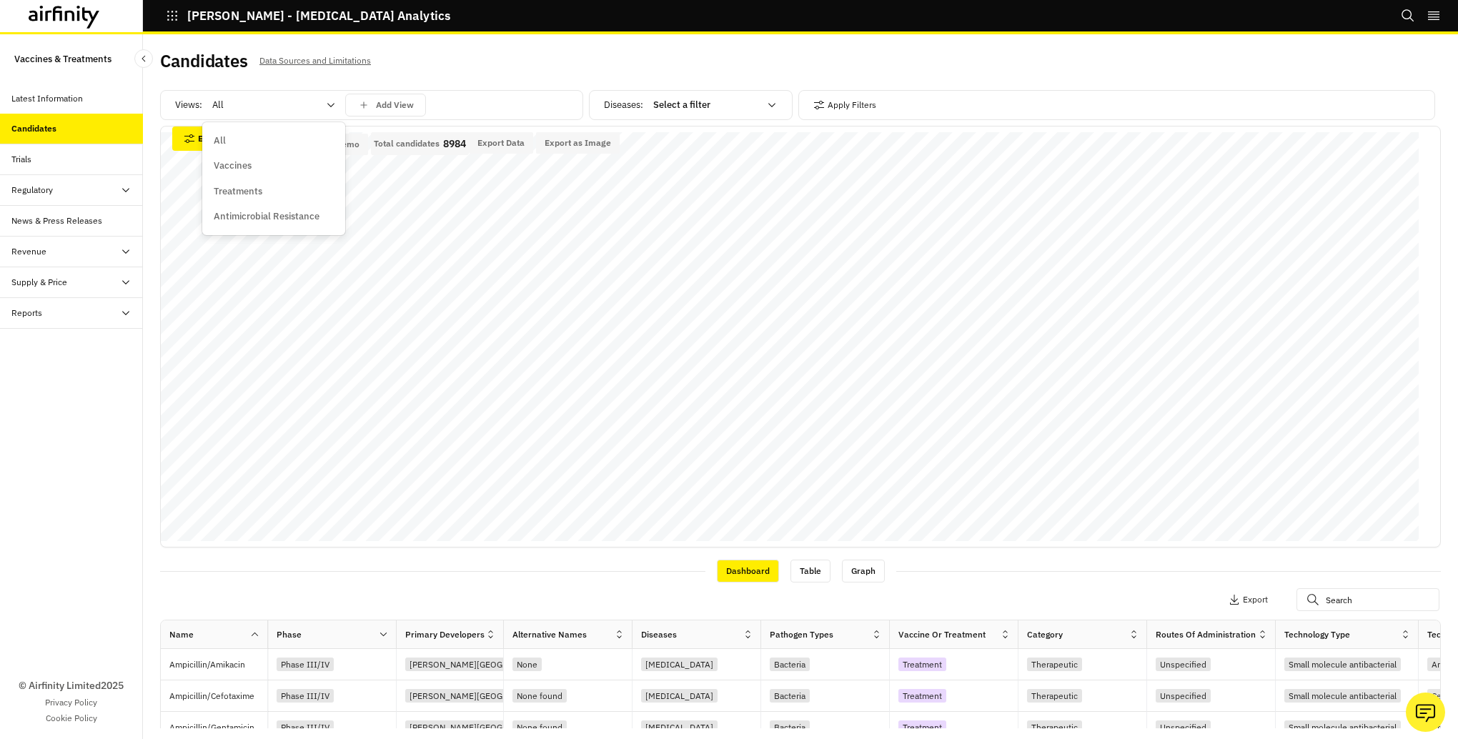
click at [332, 106] on icon at bounding box center [330, 105] width 7 height 4
